Goal: Use online tool/utility: Utilize a website feature to perform a specific function

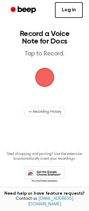
click at [70, 11] on link "Log in" at bounding box center [69, 10] width 28 height 16
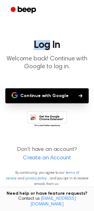
click at [70, 11] on div at bounding box center [46, 10] width 81 height 20
click at [55, 100] on button "Continue with Google" at bounding box center [46, 95] width 83 height 15
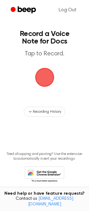
click at [49, 79] on span "button" at bounding box center [44, 77] width 23 height 23
click at [49, 76] on span "button" at bounding box center [45, 77] width 24 height 24
click at [45, 79] on span "button" at bounding box center [45, 78] width 28 height 28
click at [43, 71] on span "button" at bounding box center [45, 77] width 23 height 23
click at [43, 79] on span "button" at bounding box center [44, 77] width 21 height 21
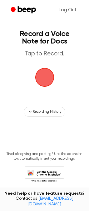
click at [48, 76] on span "button" at bounding box center [44, 77] width 23 height 23
click at [42, 71] on span "button" at bounding box center [44, 77] width 20 height 20
click at [47, 76] on span "button" at bounding box center [45, 77] width 24 height 24
click at [45, 86] on span "button" at bounding box center [44, 77] width 21 height 21
click at [40, 79] on span "button" at bounding box center [44, 77] width 21 height 21
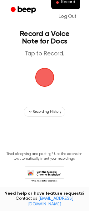
click at [40, 76] on span "button" at bounding box center [44, 77] width 19 height 19
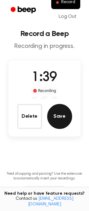
click at [61, 117] on button "Save" at bounding box center [59, 116] width 25 height 25
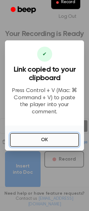
click at [50, 138] on button "OK" at bounding box center [44, 140] width 69 height 14
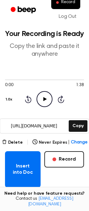
click at [43, 103] on icon "Play Audio" at bounding box center [45, 99] width 16 height 16
click at [42, 101] on icon "Pause Audio" at bounding box center [45, 99] width 16 height 16
click at [44, 99] on icon at bounding box center [45, 99] width 3 height 4
click at [48, 100] on icon "Pause Audio" at bounding box center [45, 99] width 16 height 16
click at [42, 104] on icon "Play Audio" at bounding box center [45, 99] width 16 height 16
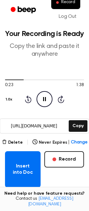
click at [44, 104] on icon "Pause Audio" at bounding box center [45, 99] width 16 height 16
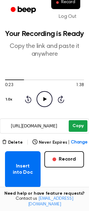
click at [76, 125] on button "Copy" at bounding box center [78, 126] width 18 height 12
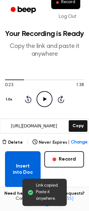
click at [26, 172] on button "Insert into Doc" at bounding box center [23, 169] width 36 height 36
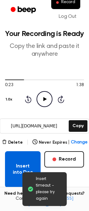
click at [25, 166] on button "Insert into Doc" at bounding box center [23, 169] width 36 height 36
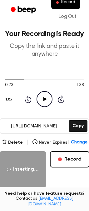
click at [74, 181] on div "Inserting... Record" at bounding box center [44, 169] width 90 height 36
click at [86, 129] on button "Copy" at bounding box center [78, 126] width 18 height 12
